Goal: Task Accomplishment & Management: Check status

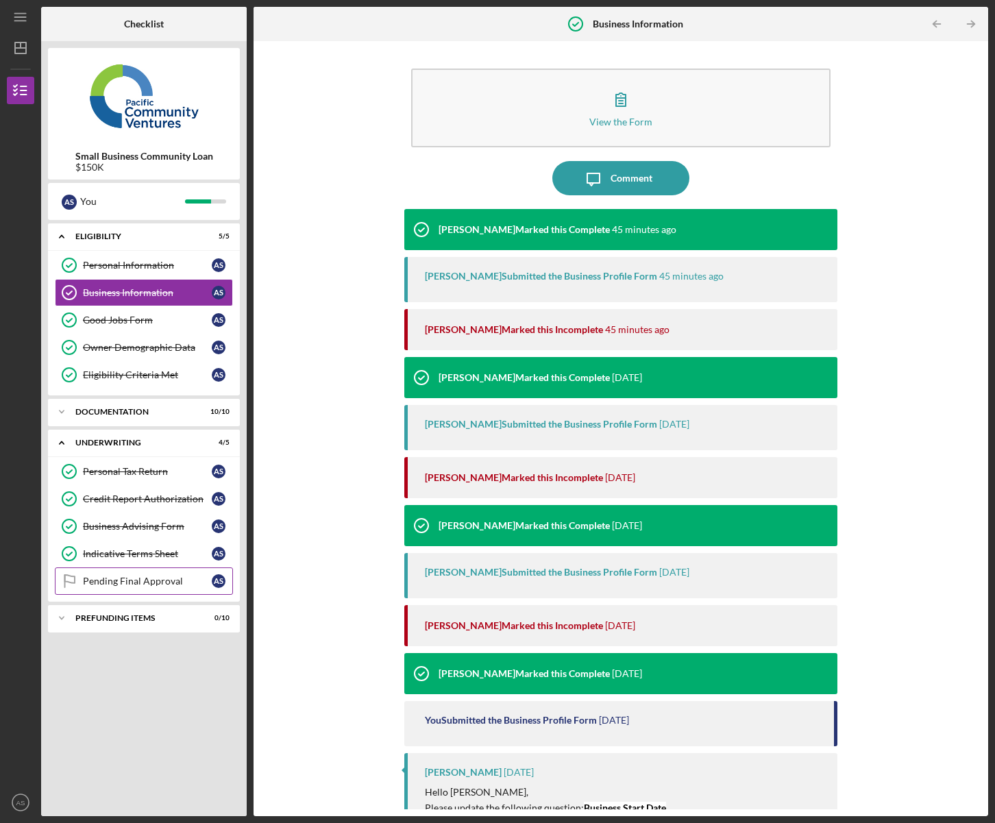
click at [111, 586] on div "Pending Final Approval" at bounding box center [147, 581] width 129 height 11
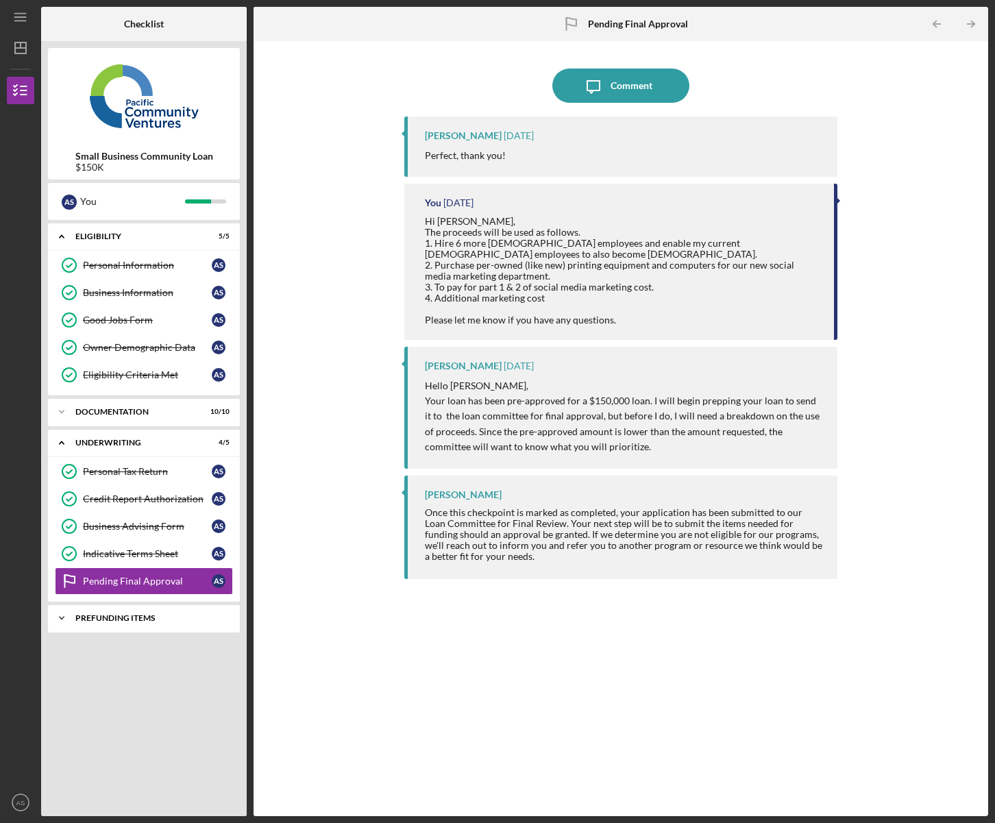
click at [127, 617] on div "Prefunding Items" at bounding box center [148, 618] width 147 height 8
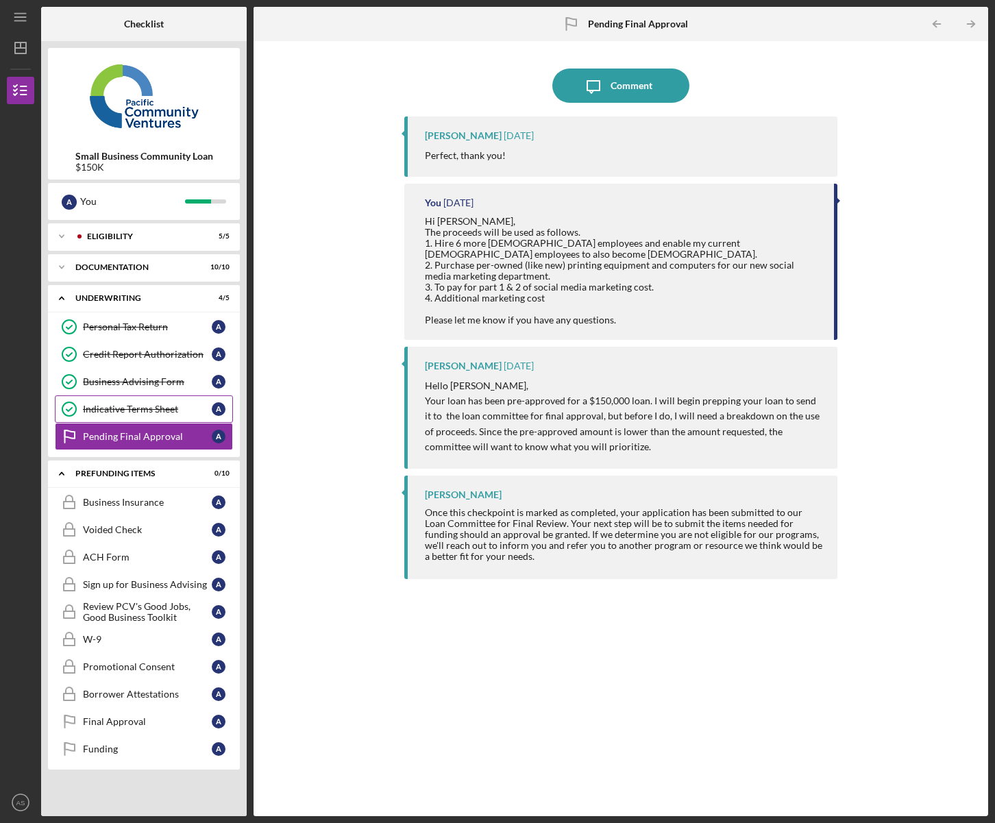
click at [113, 413] on div "Indicative Terms Sheet" at bounding box center [147, 409] width 129 height 11
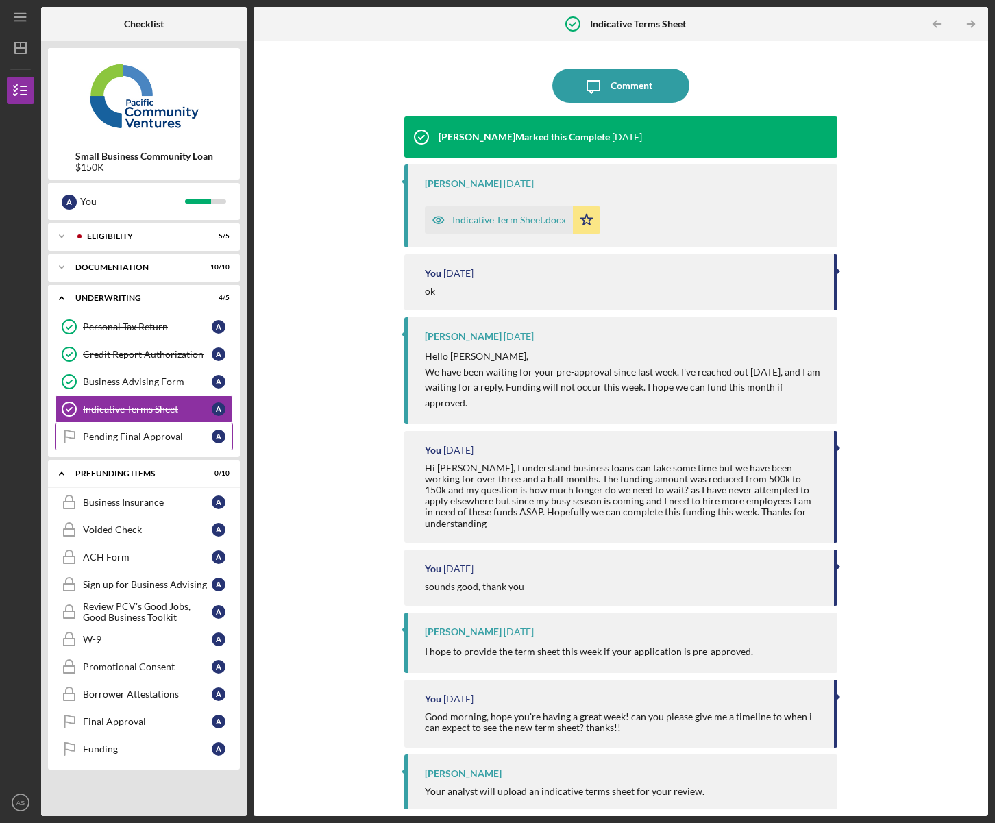
click at [119, 436] on div "Pending Final Approval" at bounding box center [147, 436] width 129 height 11
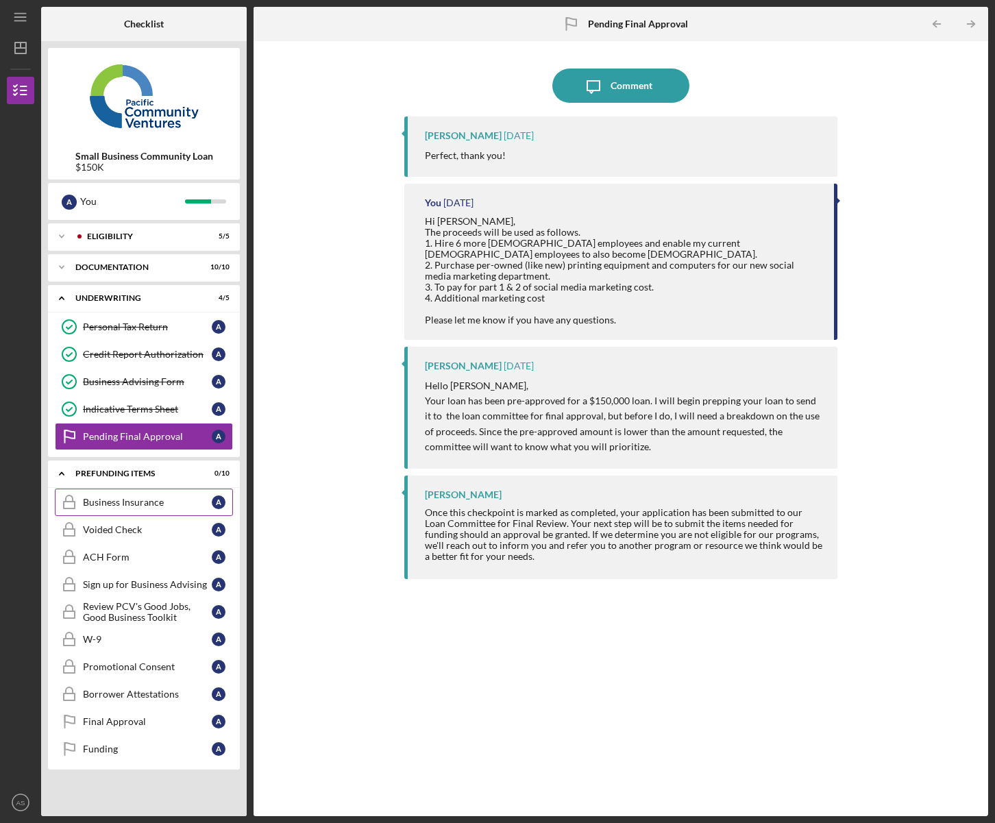
click at [108, 504] on div "Business Insurance" at bounding box center [147, 502] width 129 height 11
